Goal: Find specific page/section: Find specific page/section

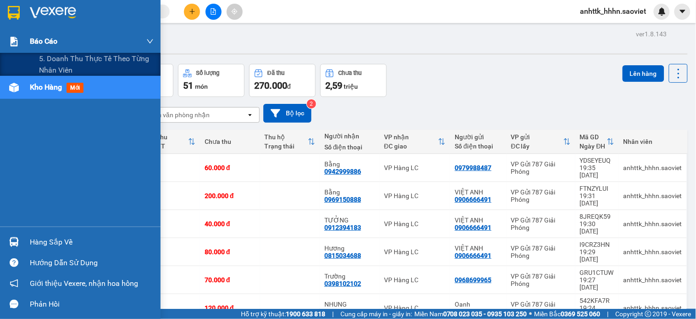
click at [25, 46] on div "Báo cáo" at bounding box center [80, 41] width 161 height 23
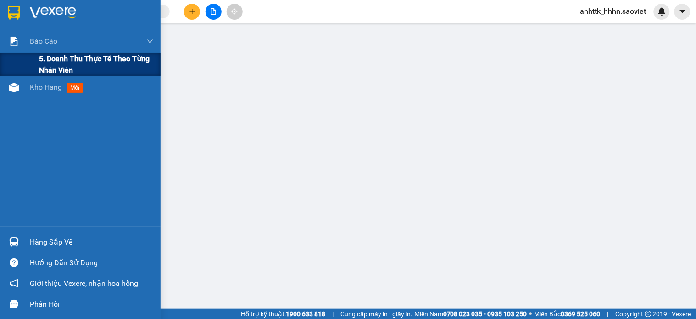
click at [38, 66] on div "5. Doanh thu thực tế theo từng nhân viên" at bounding box center [80, 64] width 161 height 23
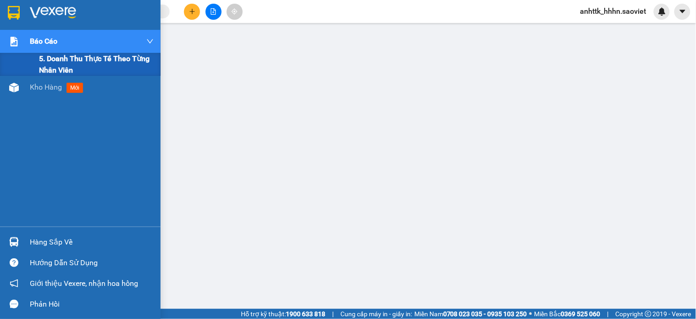
click at [138, 36] on div "Báo cáo" at bounding box center [92, 41] width 124 height 23
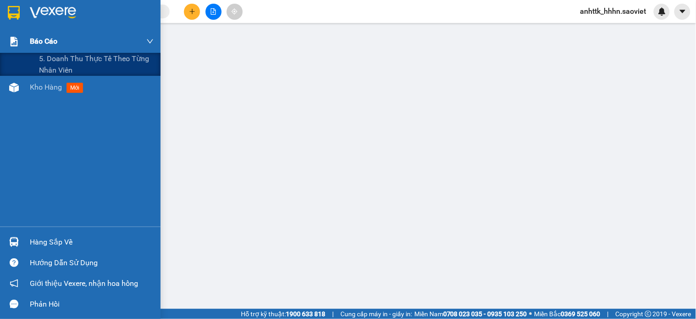
click at [23, 39] on div "Báo cáo" at bounding box center [80, 41] width 161 height 23
click at [48, 65] on span "5. Doanh thu thực tế theo từng nhân viên" at bounding box center [96, 64] width 115 height 23
